Goal: Task Accomplishment & Management: Use online tool/utility

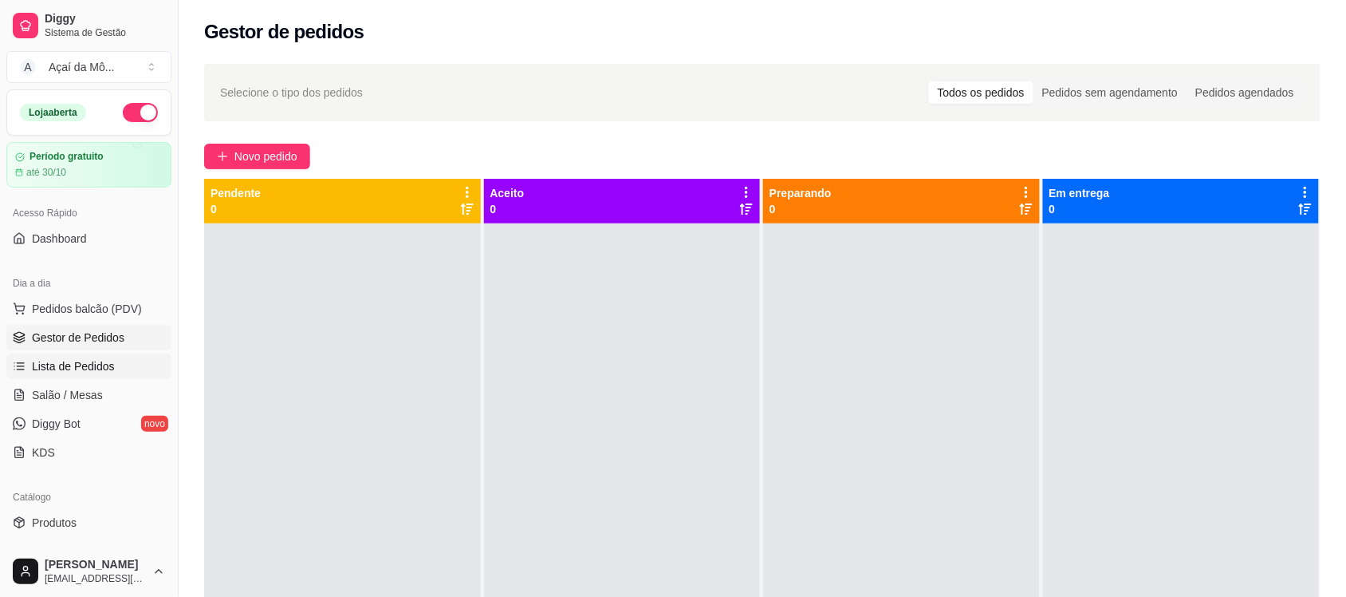
drag, startPoint x: 109, startPoint y: 352, endPoint x: 117, endPoint y: 368, distance: 18.6
click at [117, 368] on ul "Pedidos balcão (PDV) Gestor de Pedidos Lista de Pedidos Salão / Mesas Diggy Bot…" at bounding box center [88, 380] width 165 height 169
click at [117, 368] on link "Lista de Pedidos" at bounding box center [88, 366] width 165 height 26
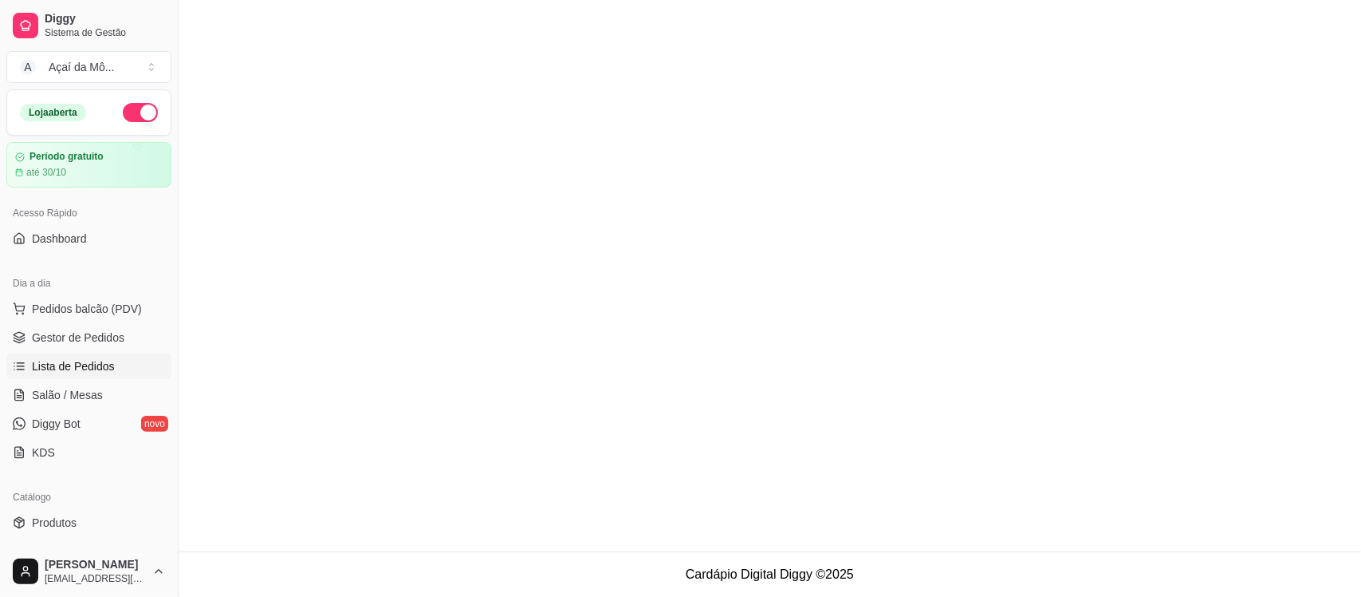
click at [132, 372] on link "Lista de Pedidos" at bounding box center [88, 366] width 165 height 26
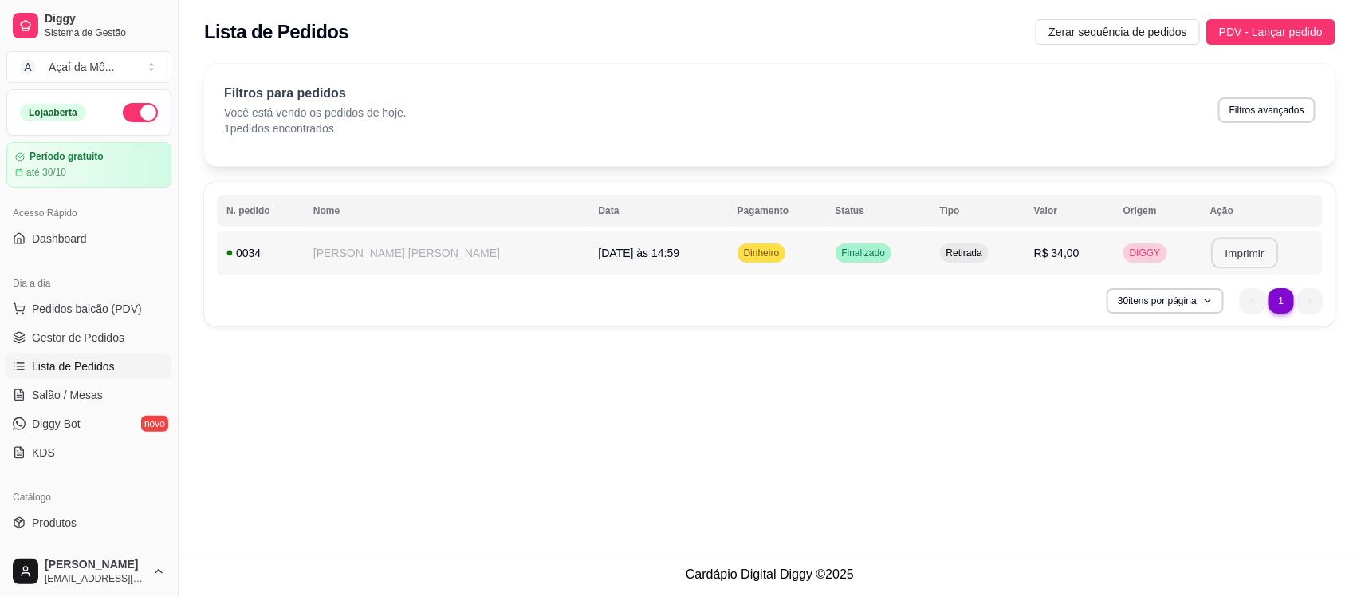
click at [1218, 254] on button "Imprimir" at bounding box center [1244, 253] width 67 height 31
click at [1245, 248] on button "Imprimir" at bounding box center [1244, 253] width 67 height 31
click at [113, 329] on span "Gestor de Pedidos" at bounding box center [78, 337] width 93 height 16
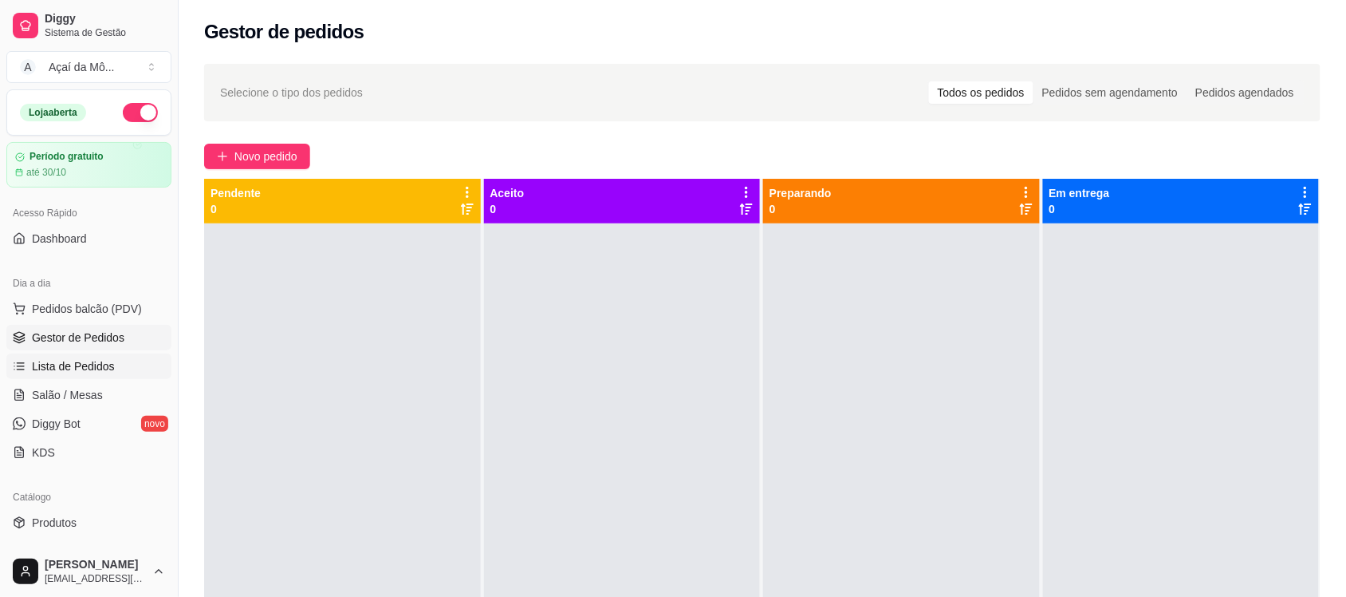
click at [138, 361] on link "Lista de Pedidos" at bounding box center [88, 366] width 165 height 26
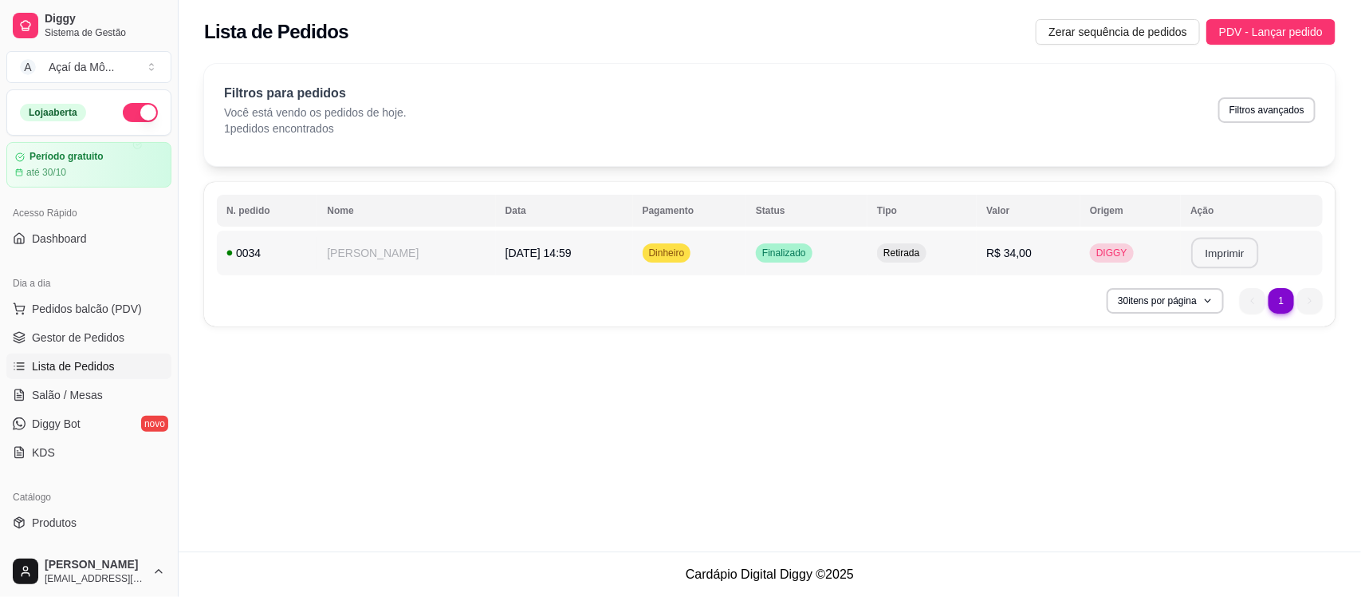
click at [1204, 258] on button "Imprimir" at bounding box center [1225, 253] width 67 height 31
click at [1018, 459] on div "**********" at bounding box center [770, 275] width 1183 height 551
click at [300, 465] on div "**********" at bounding box center [770, 275] width 1183 height 551
click at [1223, 252] on button "Imprimir" at bounding box center [1225, 253] width 67 height 31
click at [1240, 251] on button "Imprimir" at bounding box center [1225, 253] width 67 height 31
